Goal: Task Accomplishment & Management: Use online tool/utility

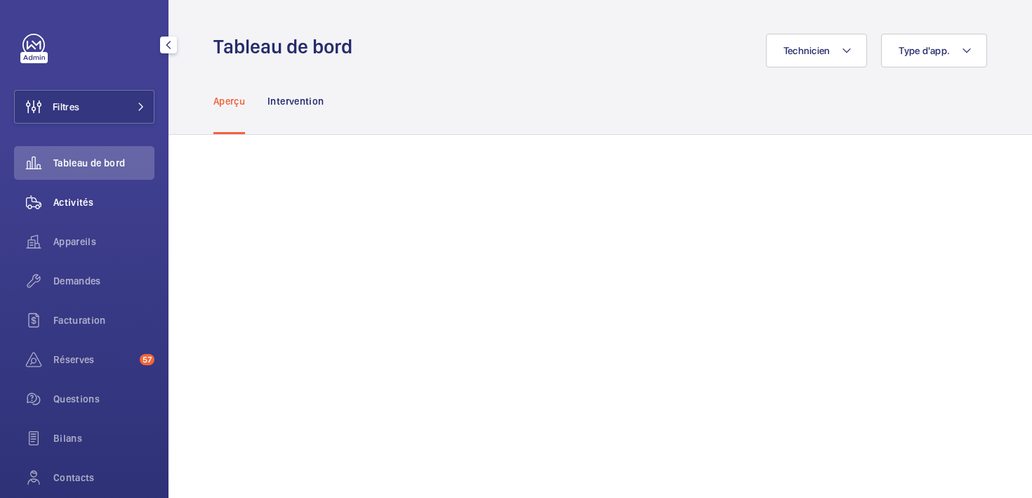
click at [69, 204] on span "Activités" at bounding box center [103, 202] width 101 height 14
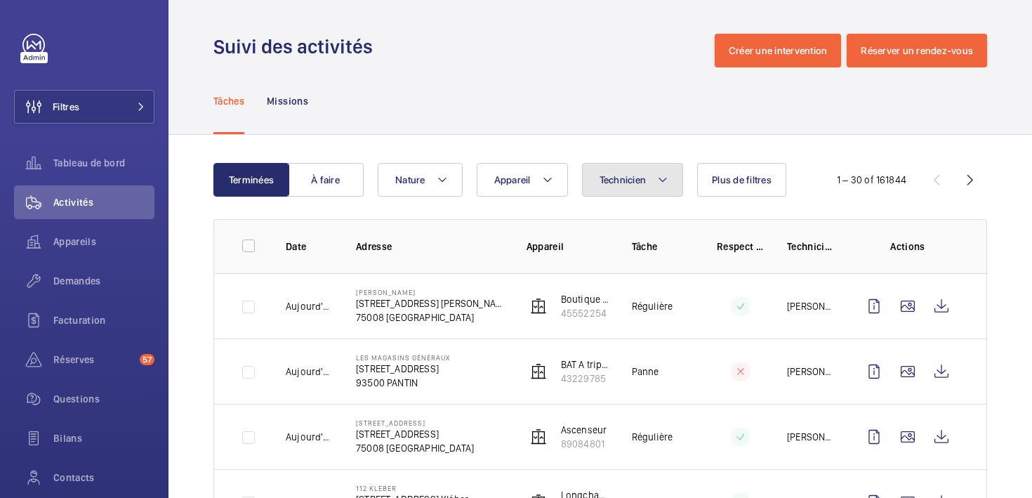
click at [626, 178] on span "Technicien" at bounding box center [622, 179] width 47 height 11
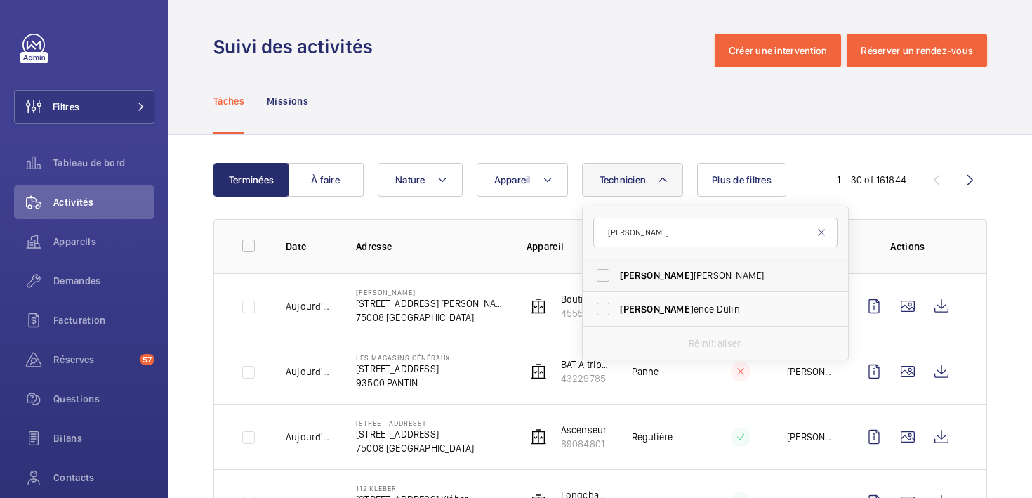
type input "flor"
click at [660, 286] on label "Flor ian Cazal" at bounding box center [705, 275] width 244 height 34
click at [617, 286] on input "Flor ian Cazal" at bounding box center [603, 275] width 28 height 28
checkbox input "true"
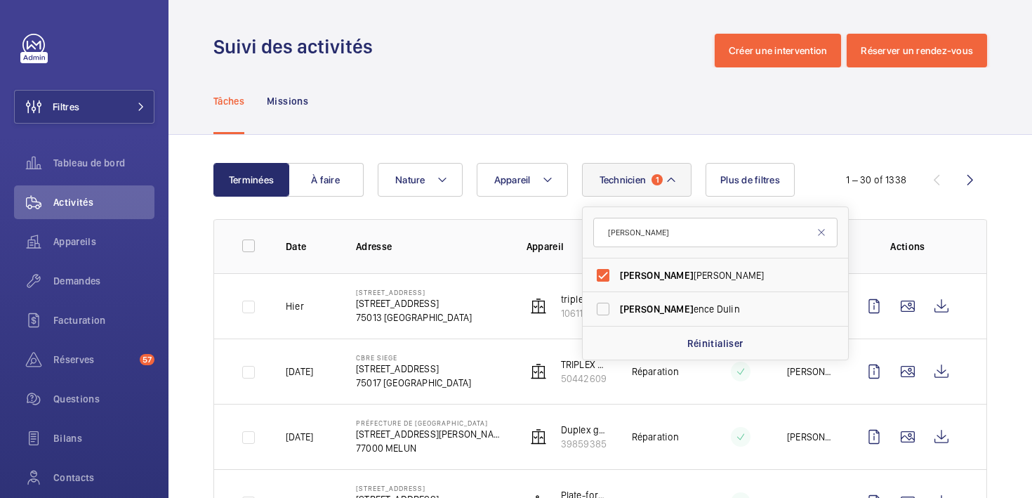
click at [592, 92] on div "Tâches Missions" at bounding box center [599, 100] width 773 height 67
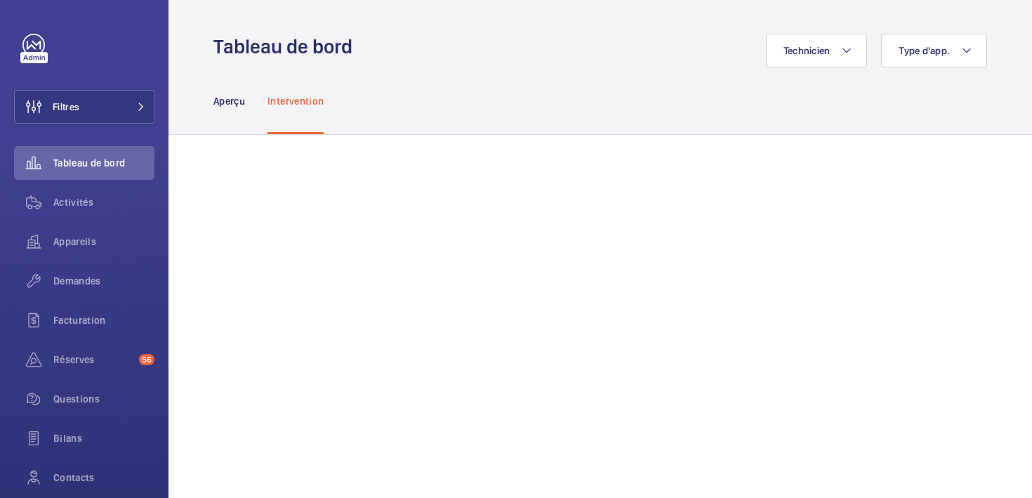
scroll to position [496, 0]
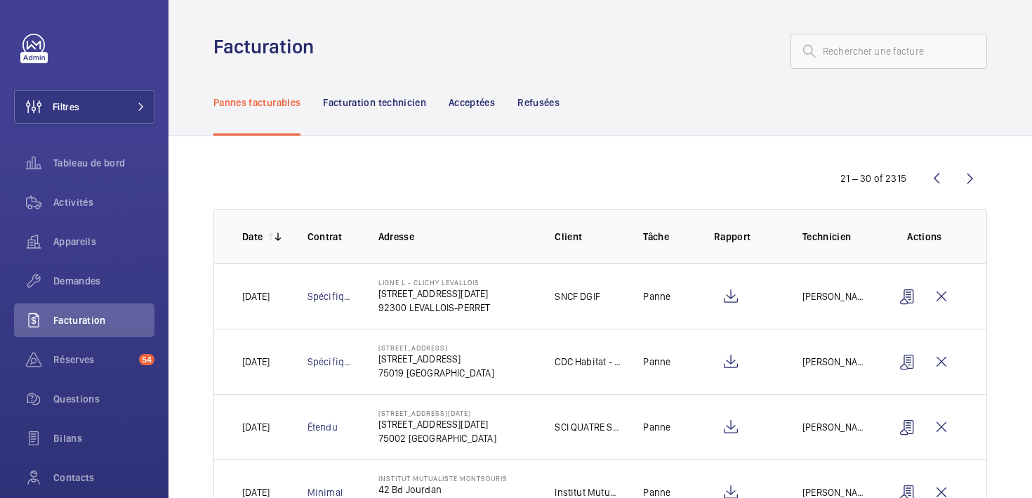
scroll to position [39, 0]
